Goal: Task Accomplishment & Management: Manage account settings

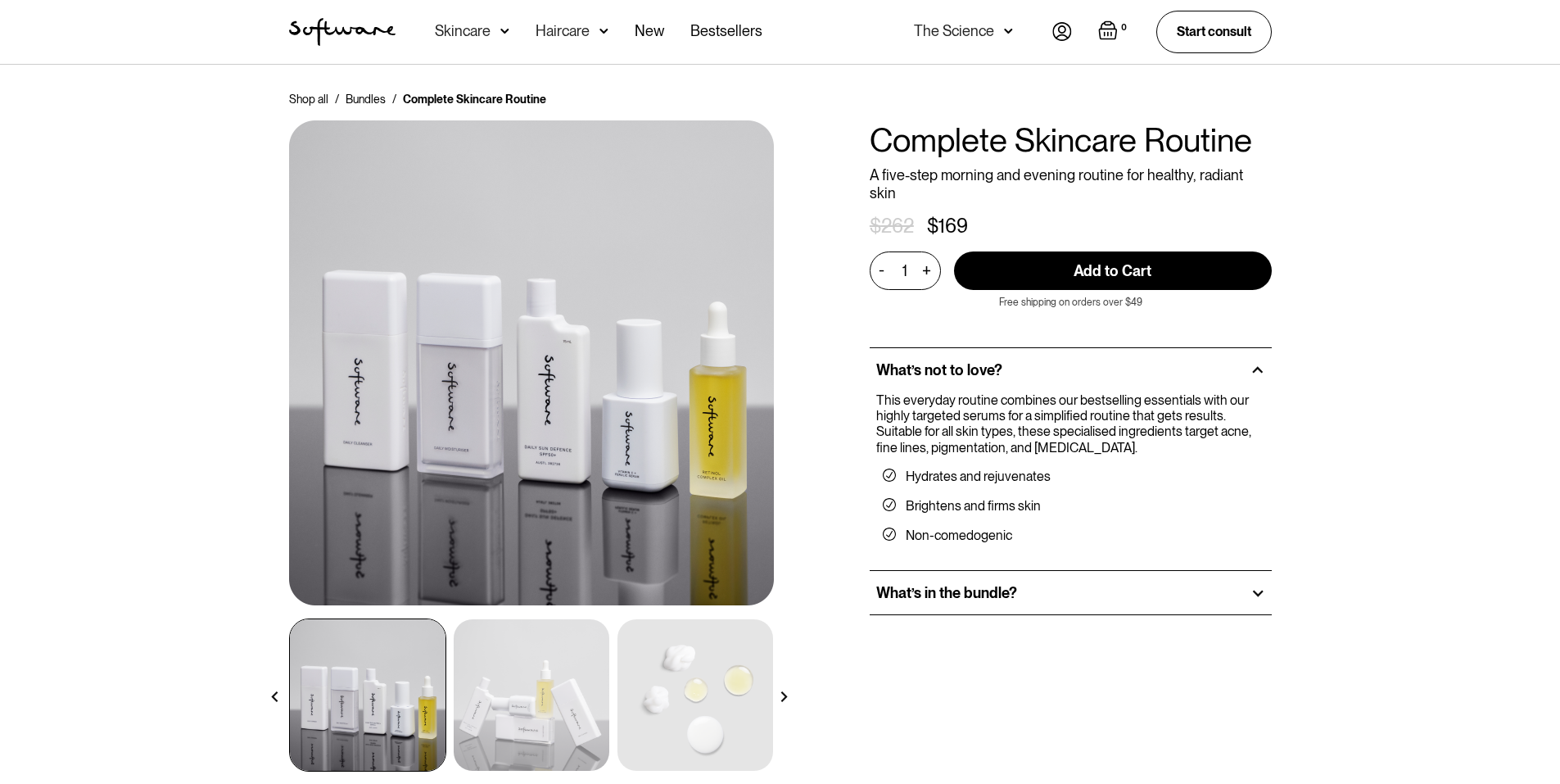
click at [1052, 29] on img at bounding box center [1062, 32] width 20 height 19
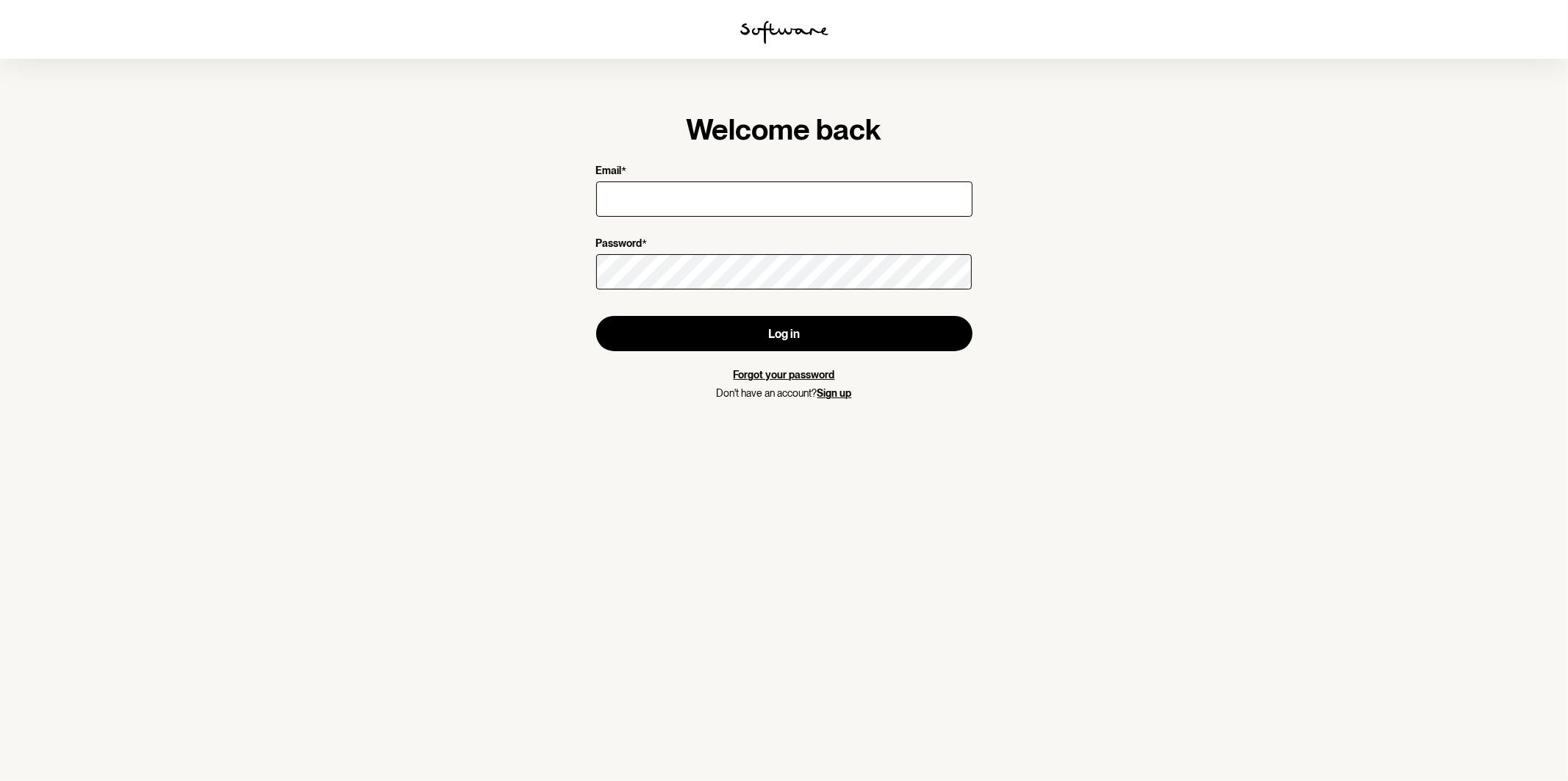
click at [813, 214] on input "Email *" at bounding box center [784, 199] width 376 height 35
type input "[PERSON_NAME][EMAIL_ADDRESS][DOMAIN_NAME]"
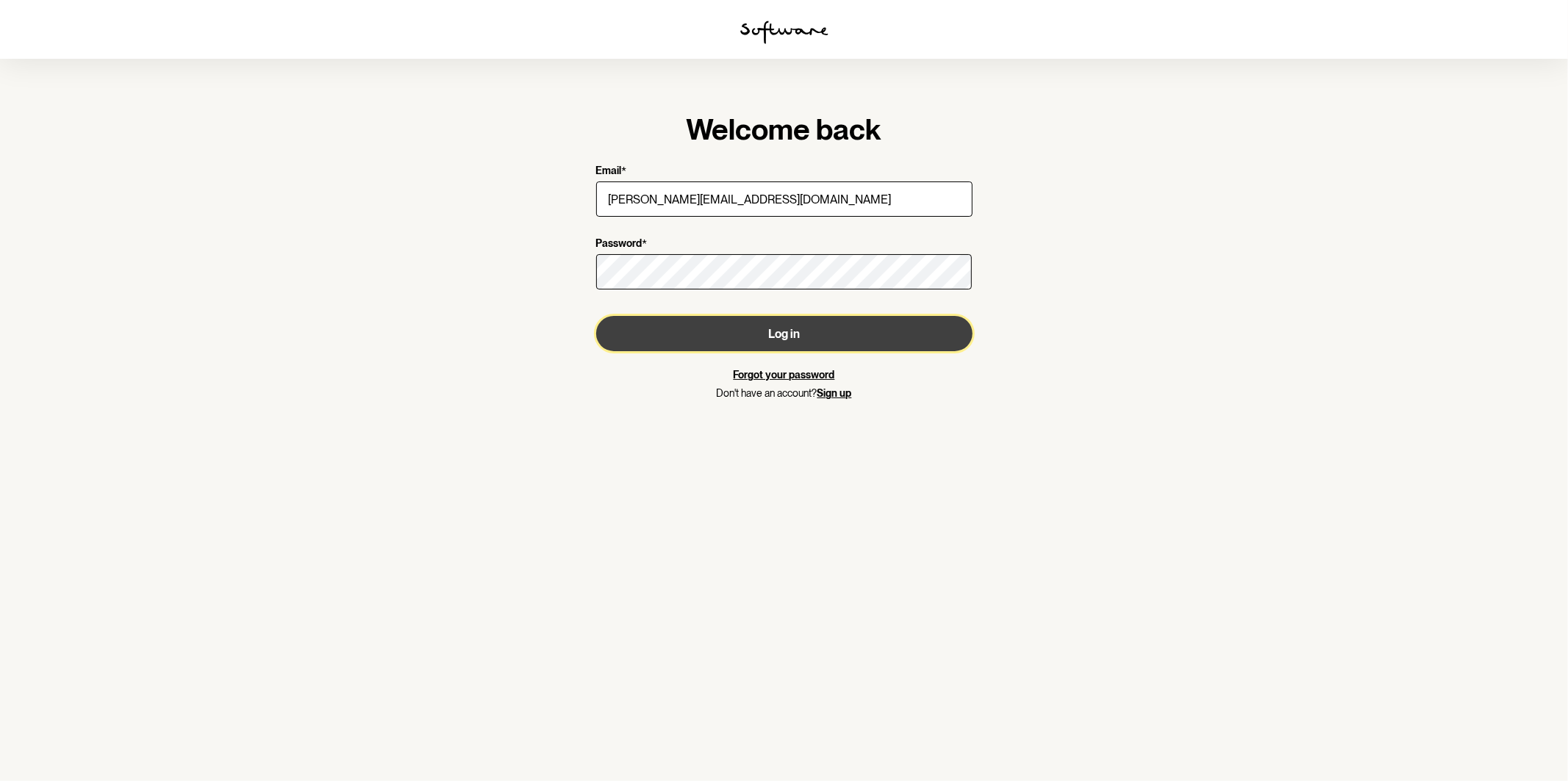
click at [793, 332] on button "Log in" at bounding box center [784, 333] width 376 height 35
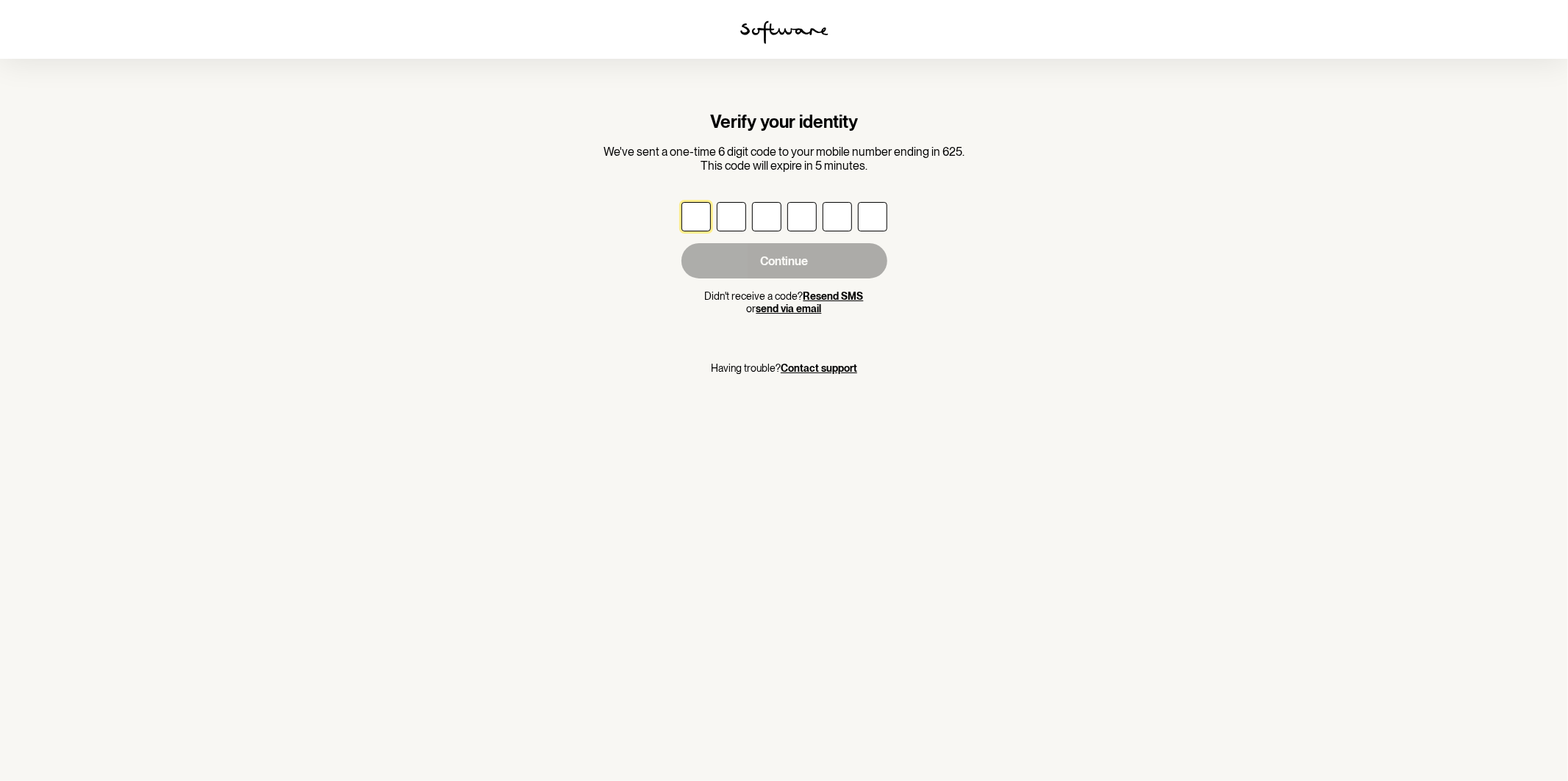
click at [699, 215] on input "text" at bounding box center [695, 216] width 29 height 29
type input "3"
type input "0"
type input "3"
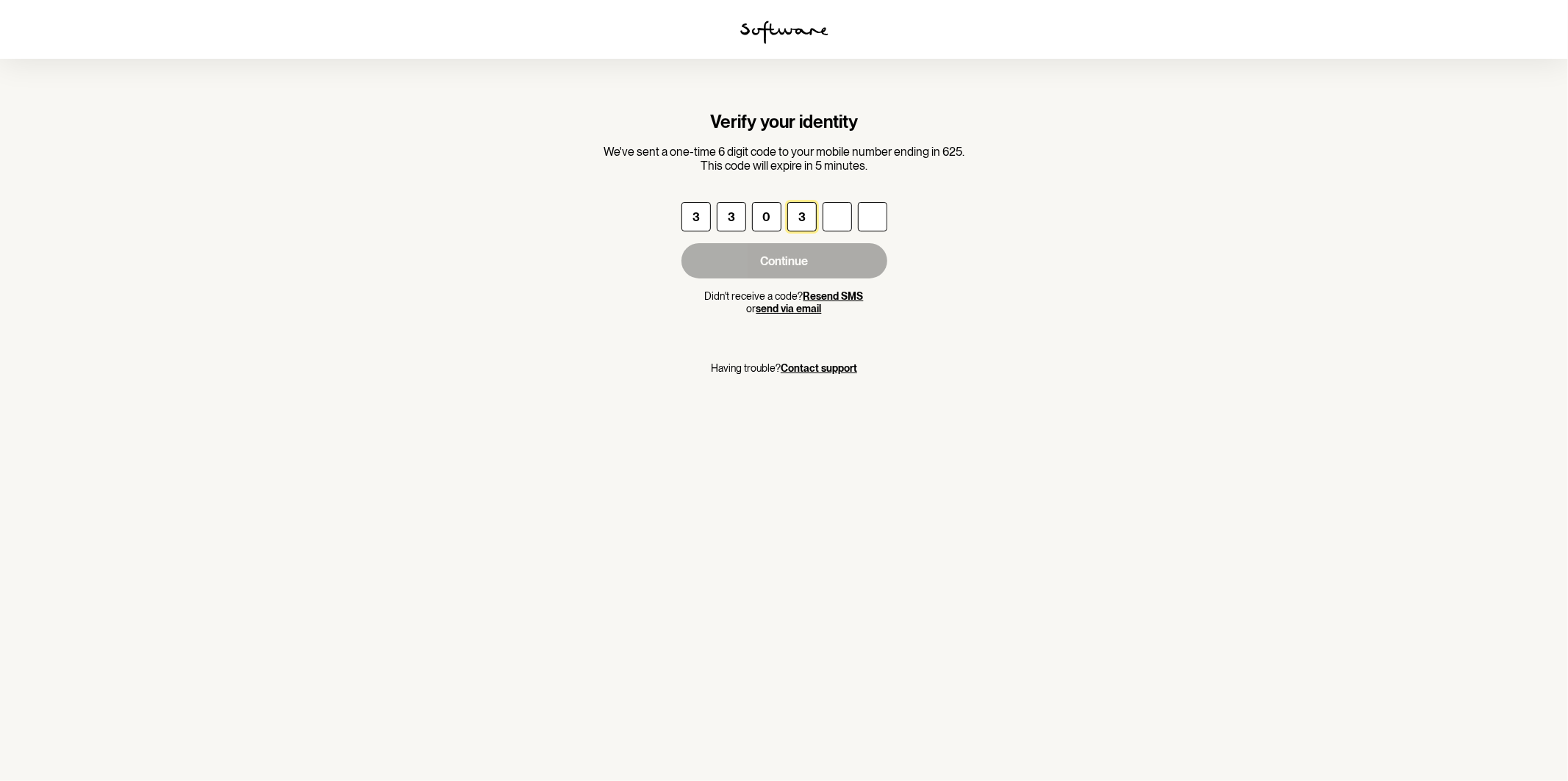
type input "3"
type input "2"
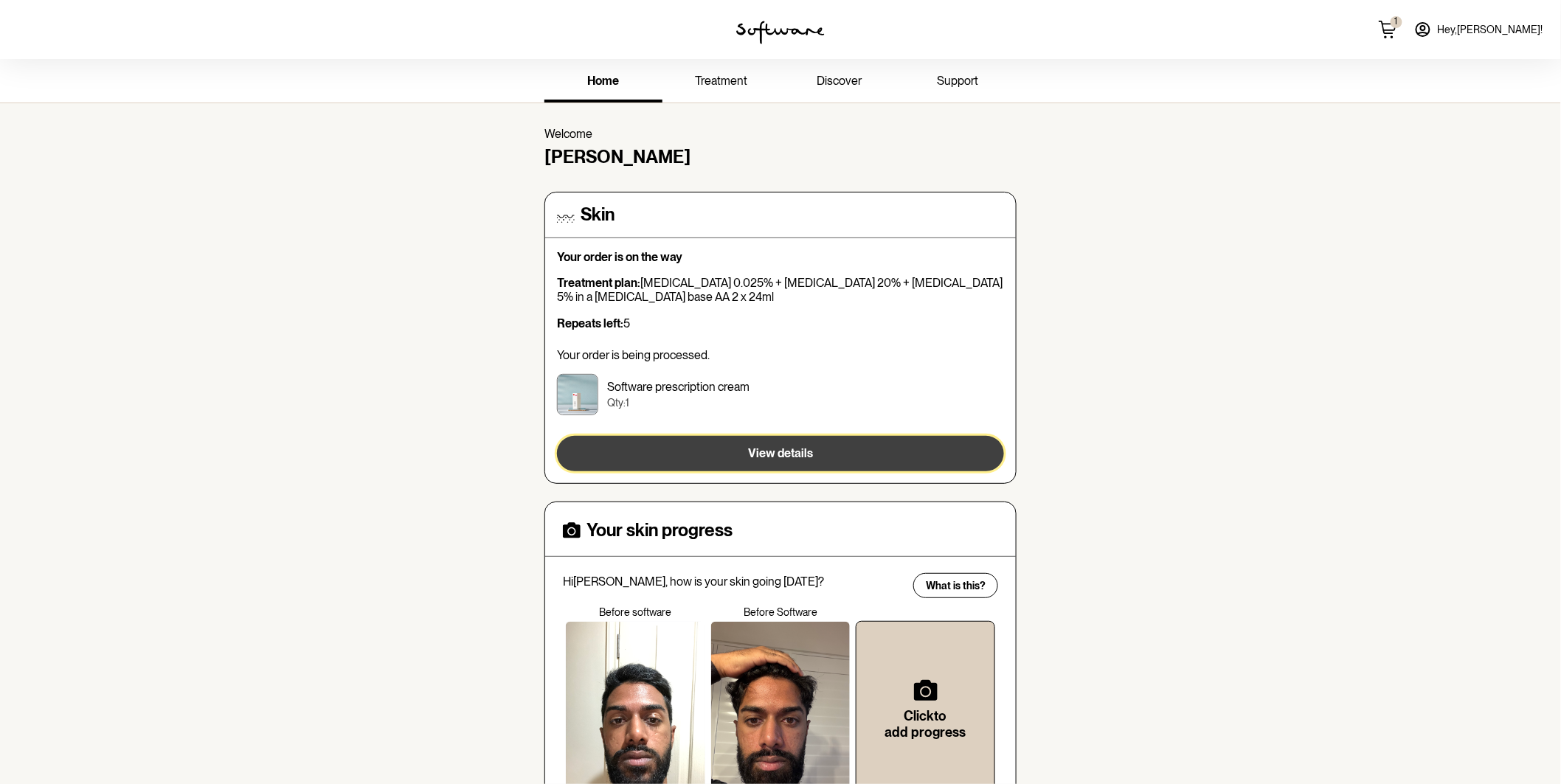
click at [679, 436] on button "View details" at bounding box center [780, 453] width 447 height 35
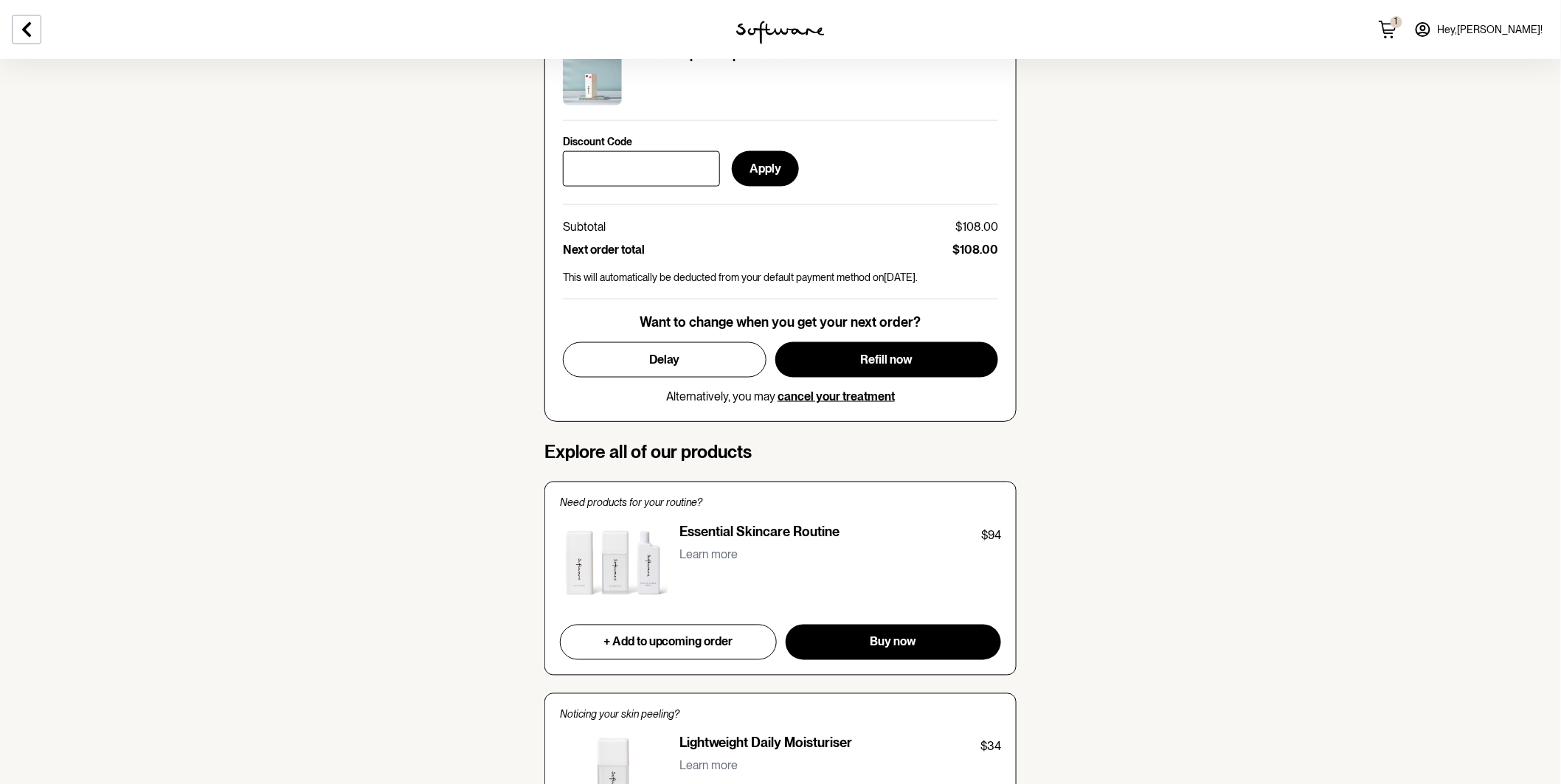
scroll to position [749, 0]
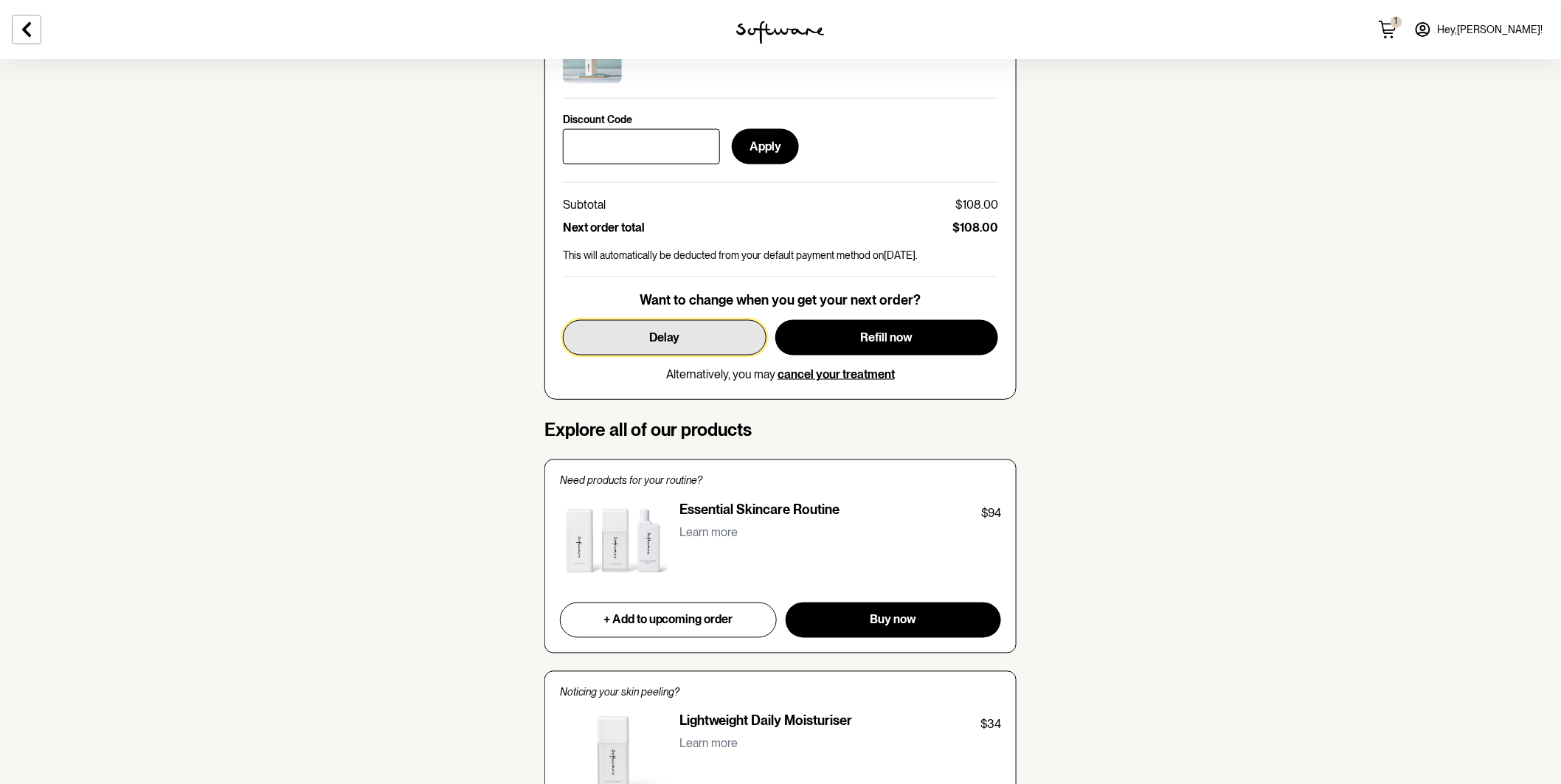
click at [690, 344] on button "Delay" at bounding box center [664, 338] width 203 height 35
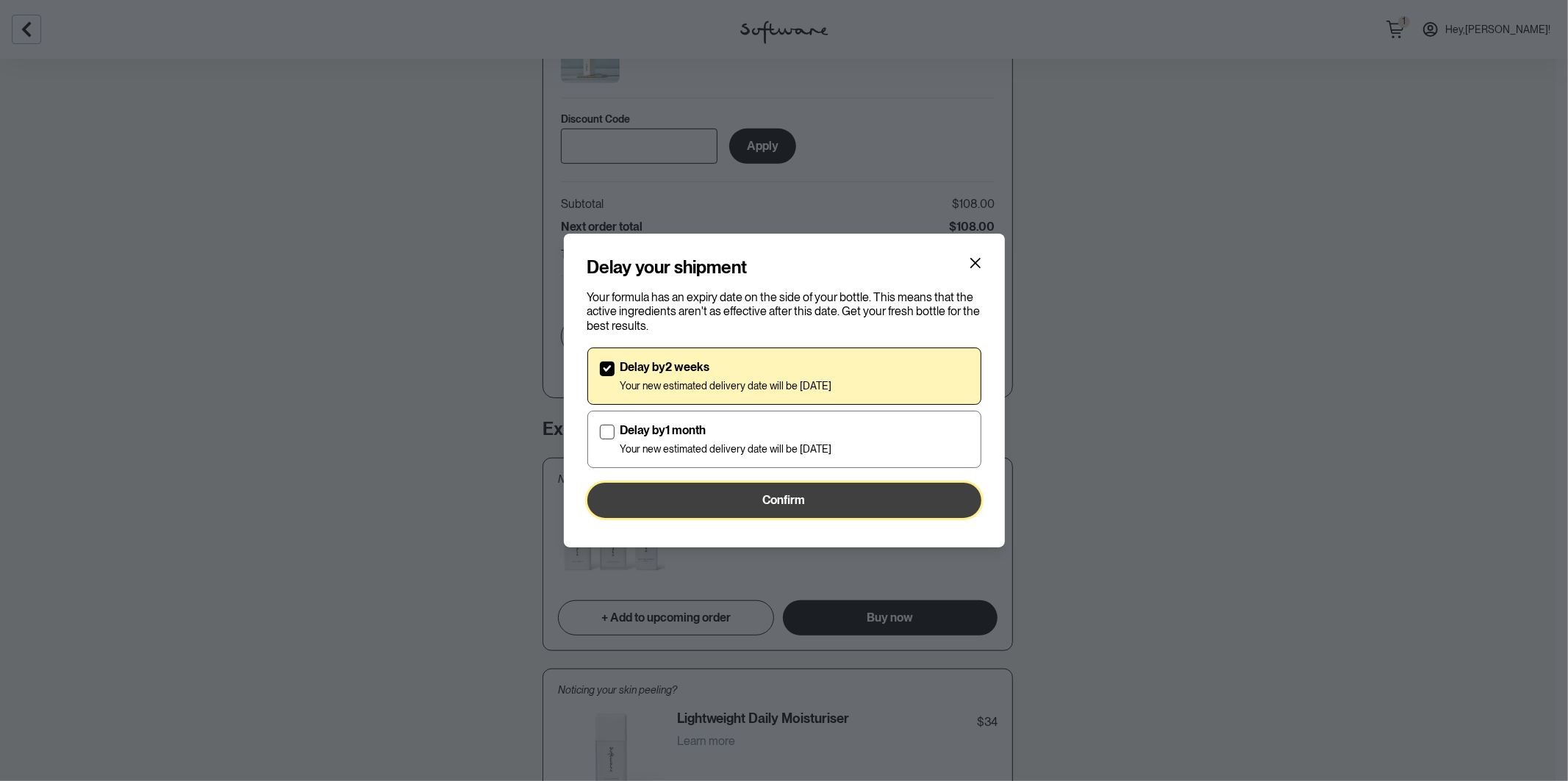
click at [787, 507] on span "Confirm" at bounding box center [784, 500] width 43 height 14
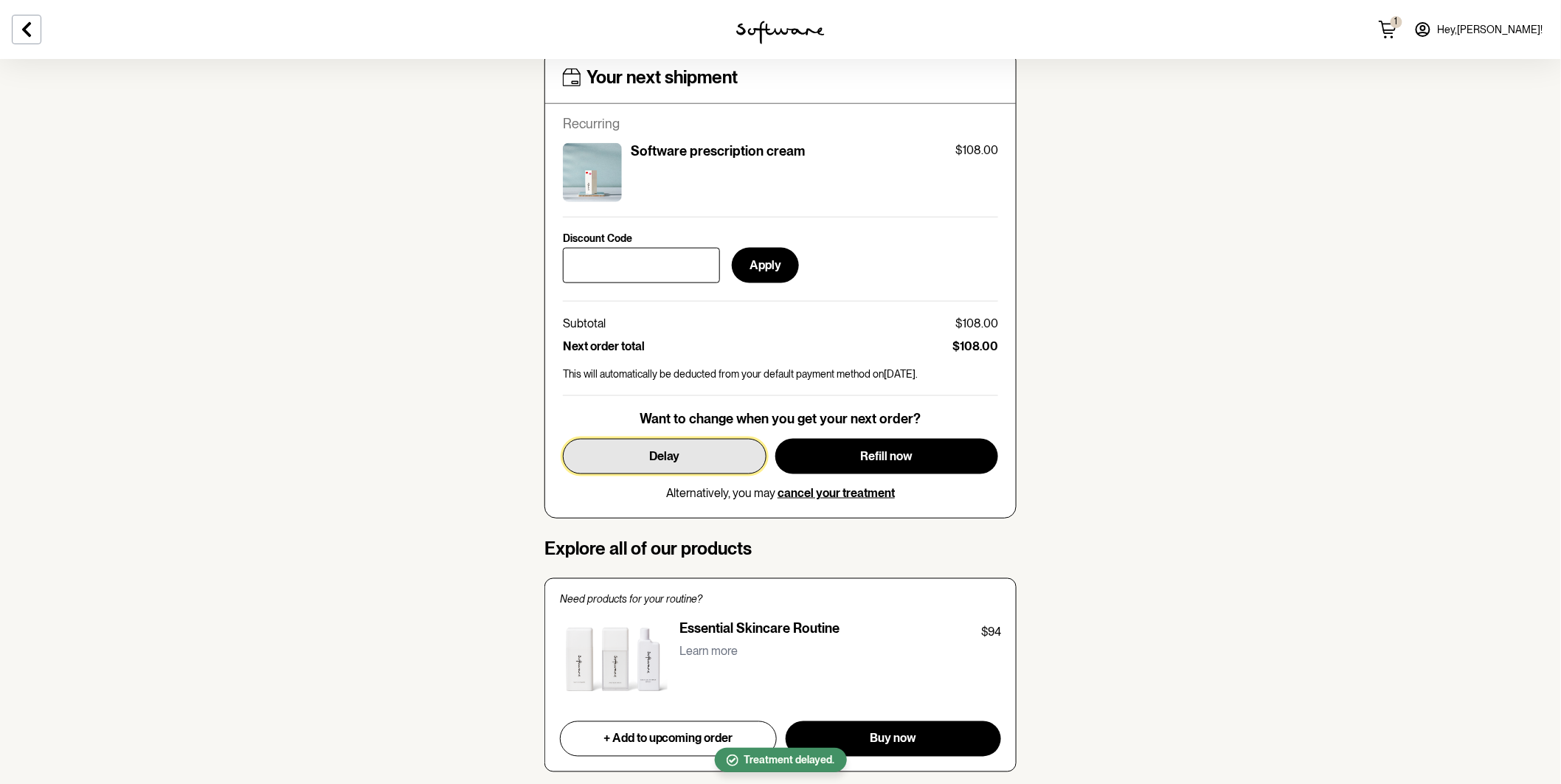
scroll to position [0, 0]
